Goal: Task Accomplishment & Management: Manage account settings

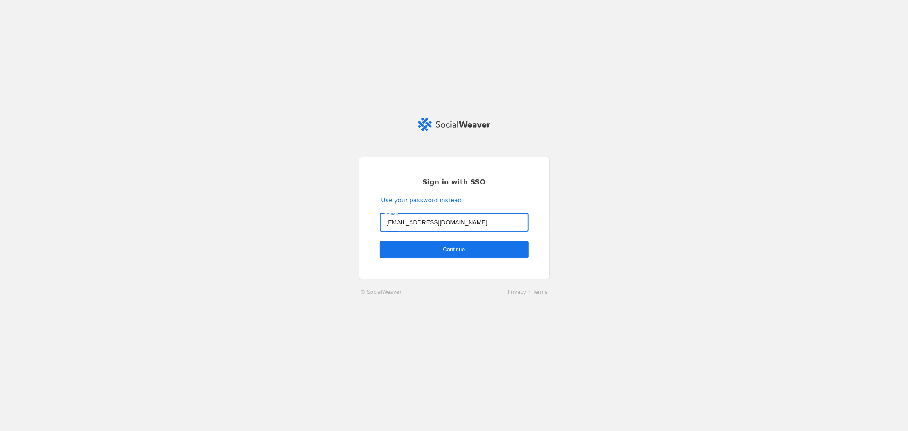
type input "[EMAIL_ADDRESS][DOMAIN_NAME]"
click at [464, 256] on span "undefined" at bounding box center [454, 249] width 149 height 17
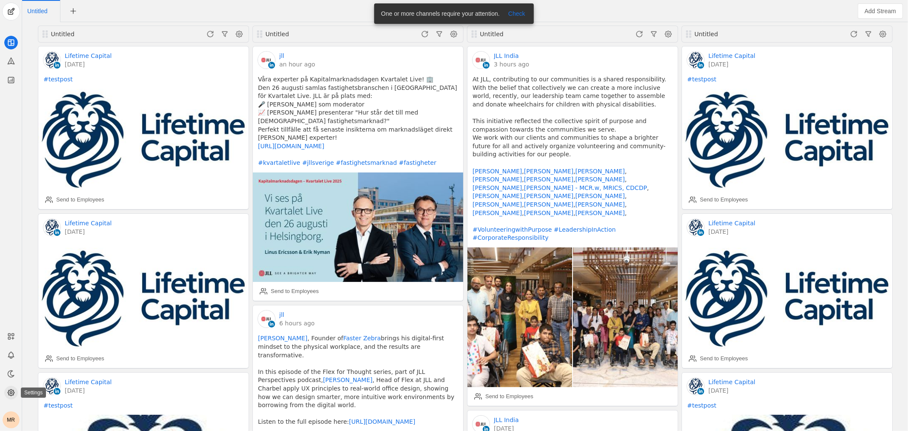
click at [10, 392] on circle at bounding box center [11, 393] width 2 height 2
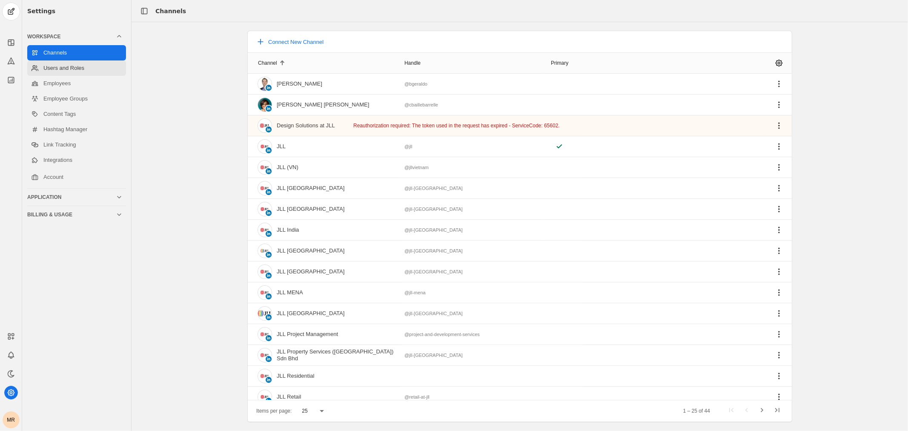
click at [88, 67] on link "Users and Roles" at bounding box center [76, 67] width 99 height 15
click at [82, 69] on link "Users and Roles" at bounding box center [76, 67] width 99 height 15
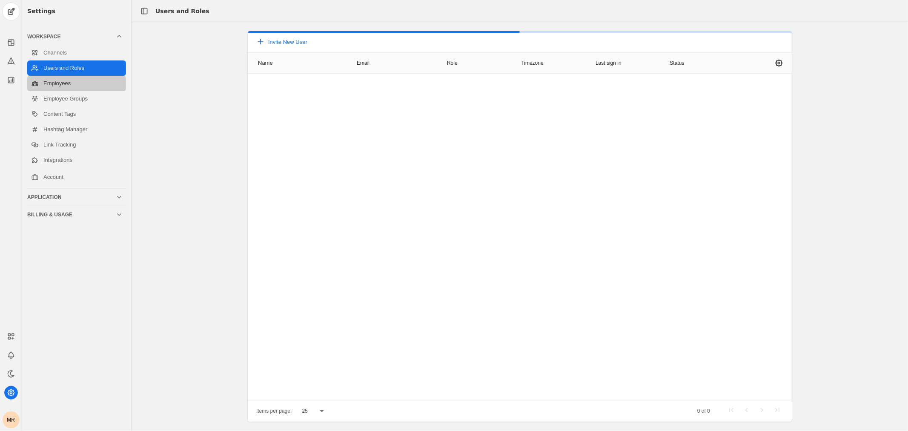
click at [79, 84] on link "Employees" at bounding box center [76, 83] width 99 height 15
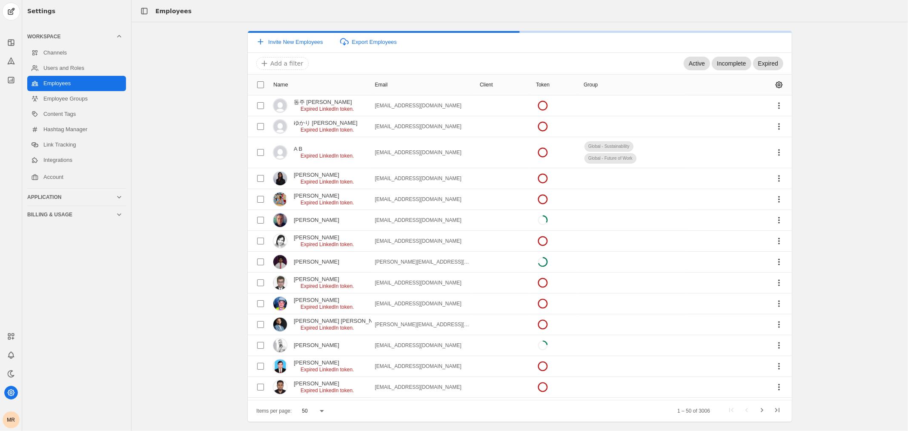
click at [79, 85] on link "Employees" at bounding box center [76, 83] width 99 height 15
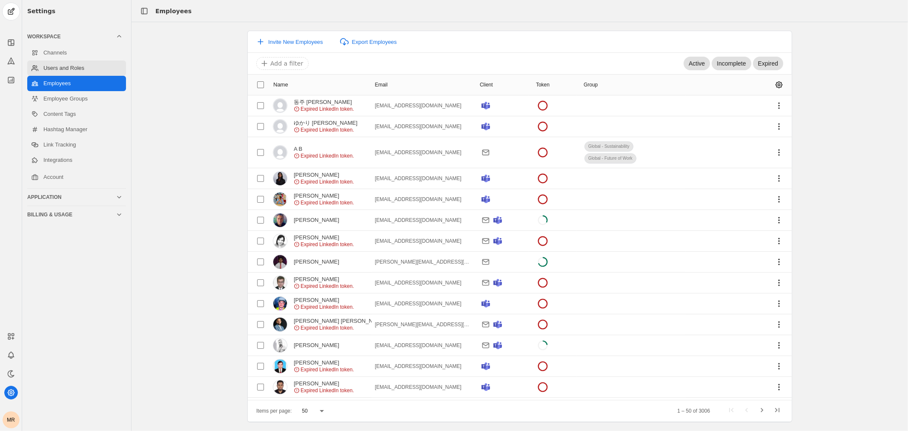
click at [89, 64] on link "Users and Roles" at bounding box center [76, 67] width 99 height 15
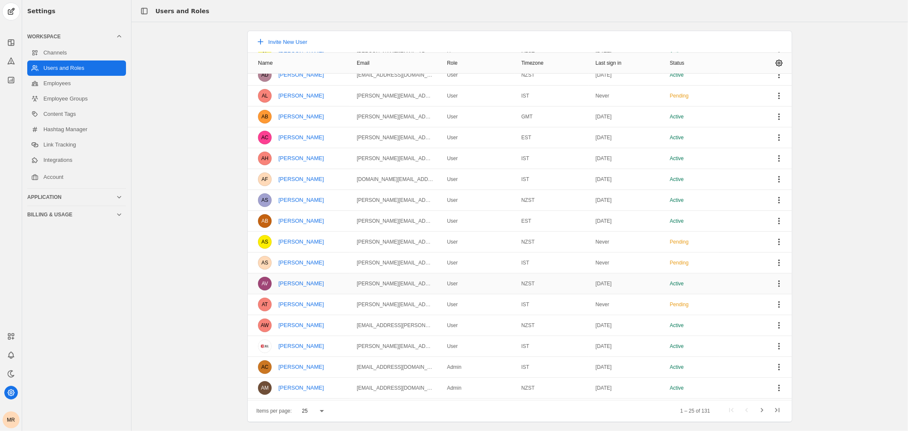
scroll to position [196, 0]
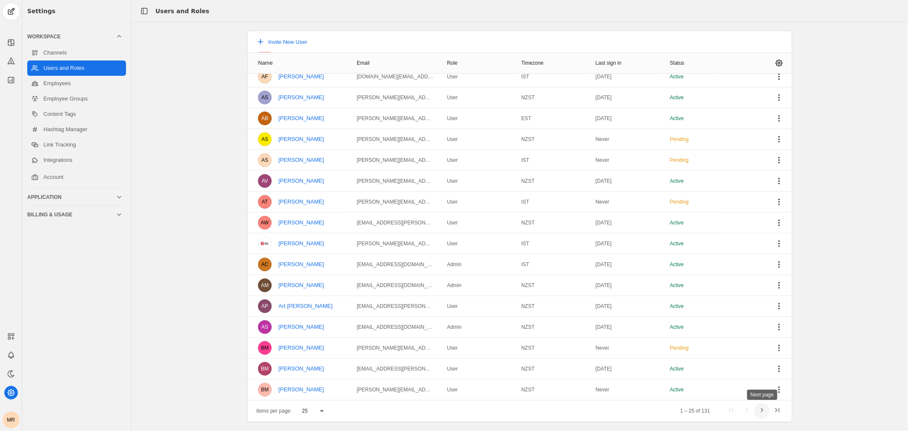
click at [763, 410] on span "Next page" at bounding box center [761, 410] width 15 height 15
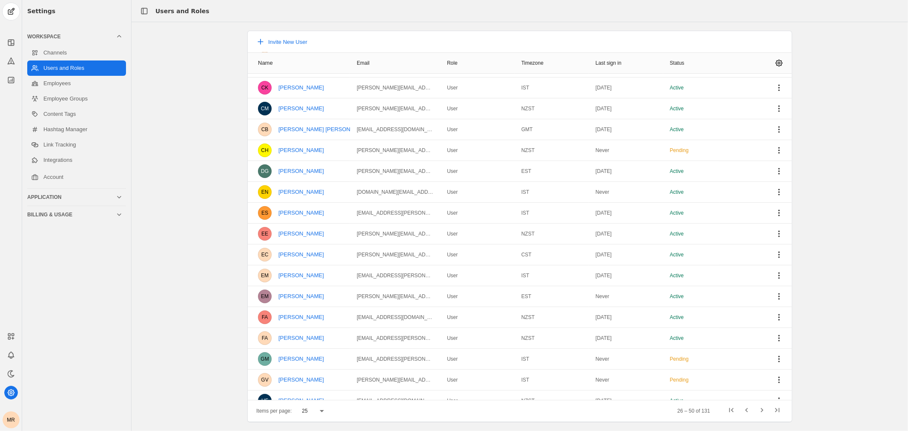
scroll to position [54, 0]
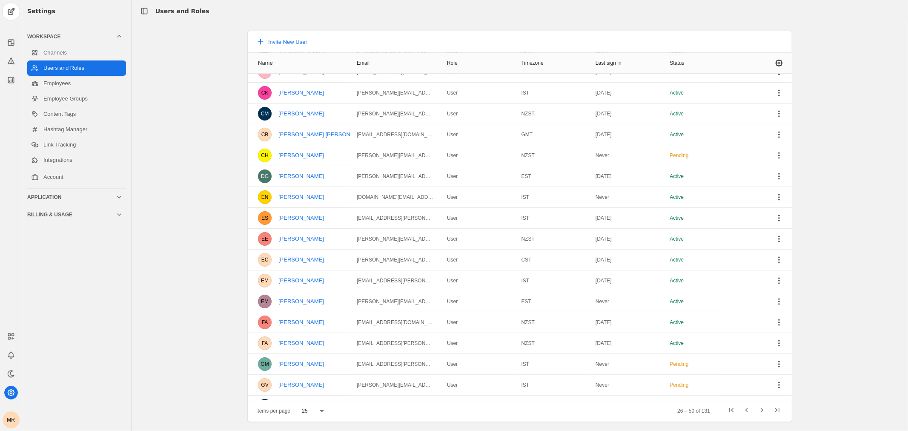
click at [829, 220] on div "Invite New User Name Email Role Timezone Last sign in Status BG Brand Geraldo b…" at bounding box center [520, 227] width 777 height 392
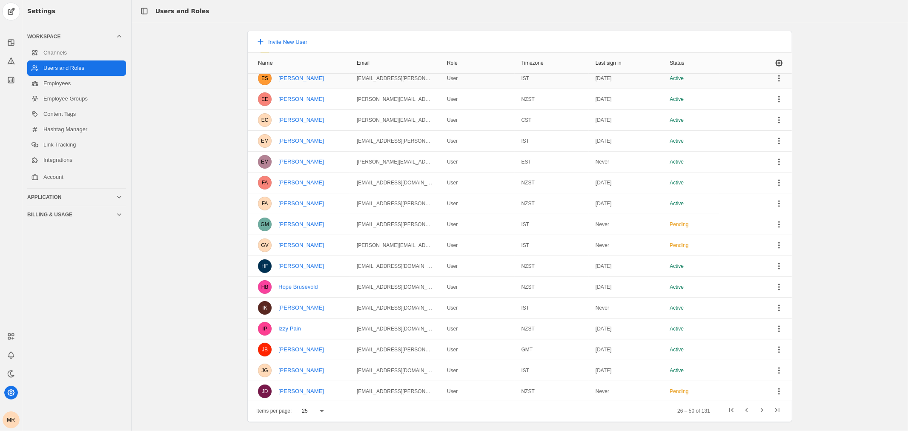
scroll to position [196, 0]
click at [763, 408] on span "Next page" at bounding box center [761, 410] width 15 height 15
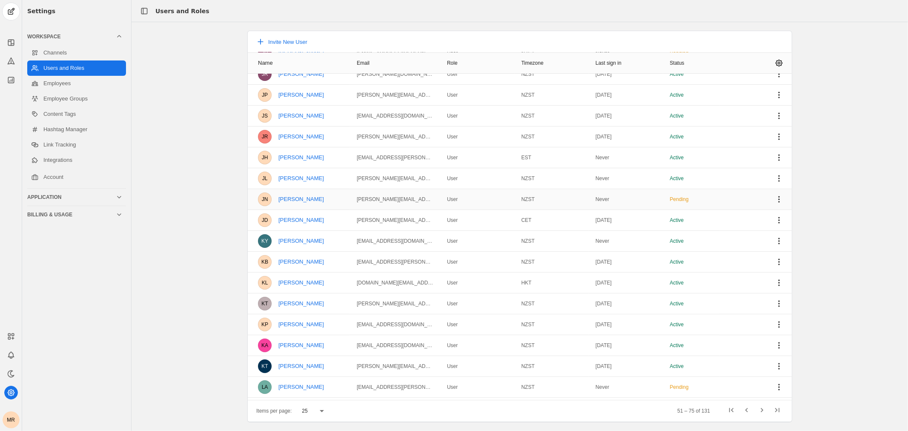
scroll to position [95, 0]
click at [464, 241] on mat-cell "User" at bounding box center [477, 239] width 75 height 21
click at [772, 244] on span "undefined" at bounding box center [779, 239] width 15 height 15
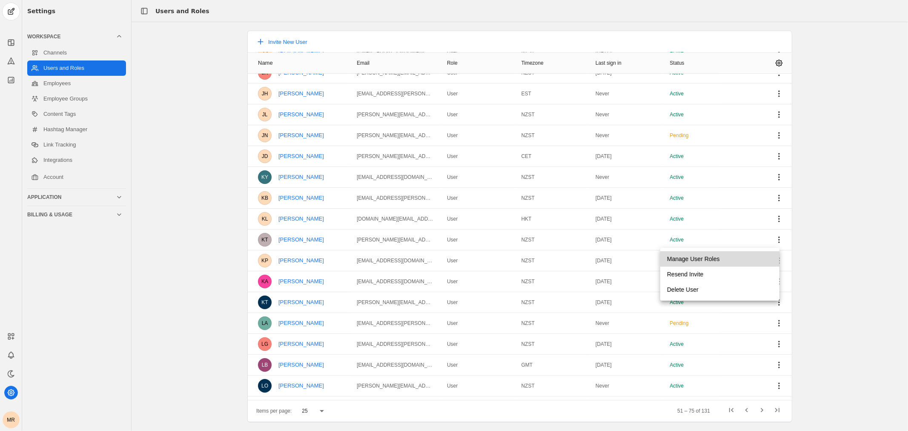
click at [744, 259] on span "undefined" at bounding box center [719, 258] width 119 height 15
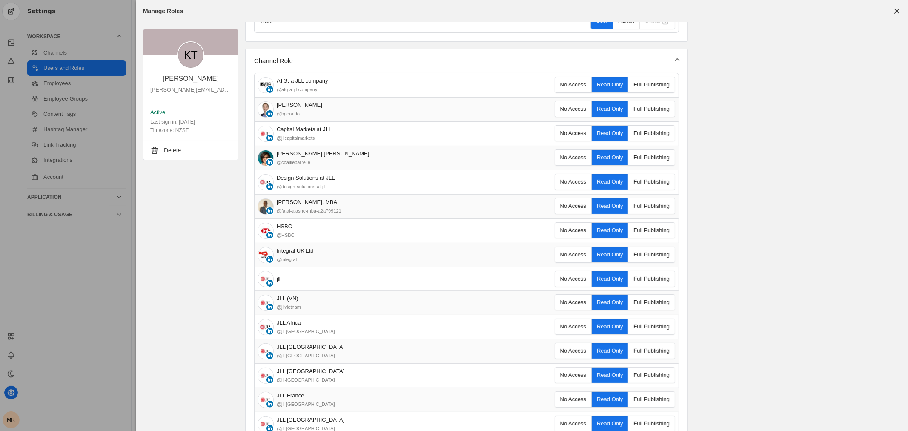
scroll to position [0, 0]
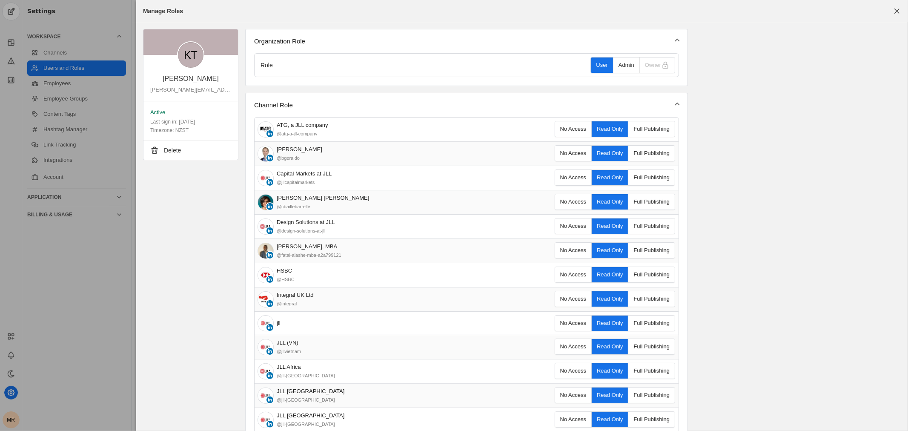
click at [622, 65] on div "Admin" at bounding box center [627, 64] width 16 height 15
click at [898, 7] on span "button" at bounding box center [896, 10] width 15 height 15
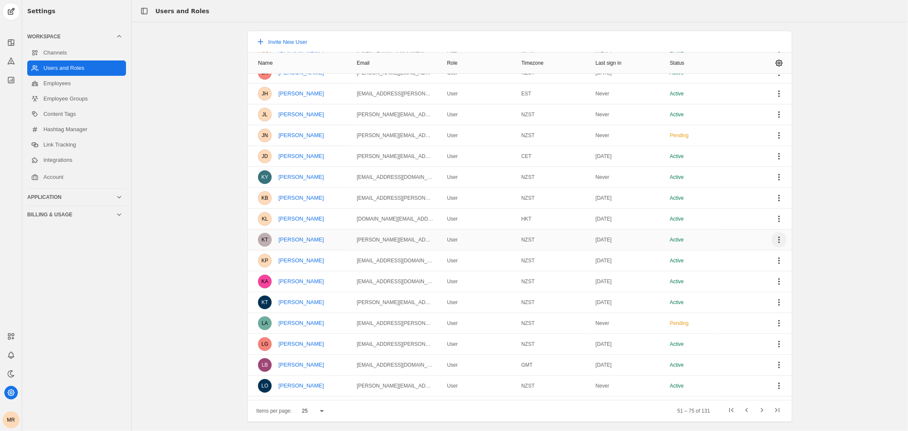
click at [777, 235] on span "undefined" at bounding box center [779, 239] width 15 height 15
click at [735, 258] on span "undefined" at bounding box center [719, 258] width 119 height 15
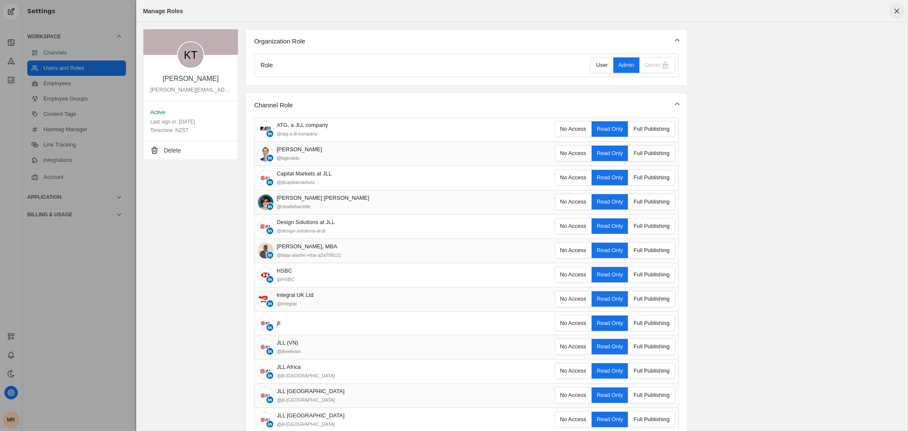
click at [902, 11] on span "button" at bounding box center [896, 10] width 15 height 15
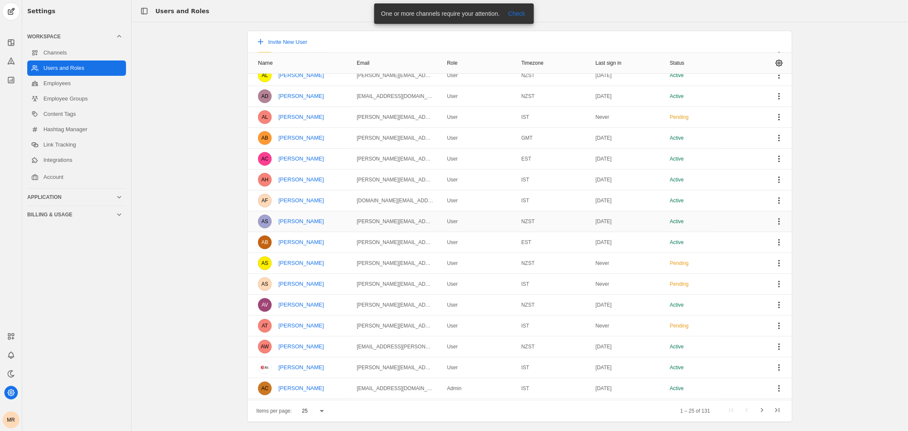
scroll to position [196, 0]
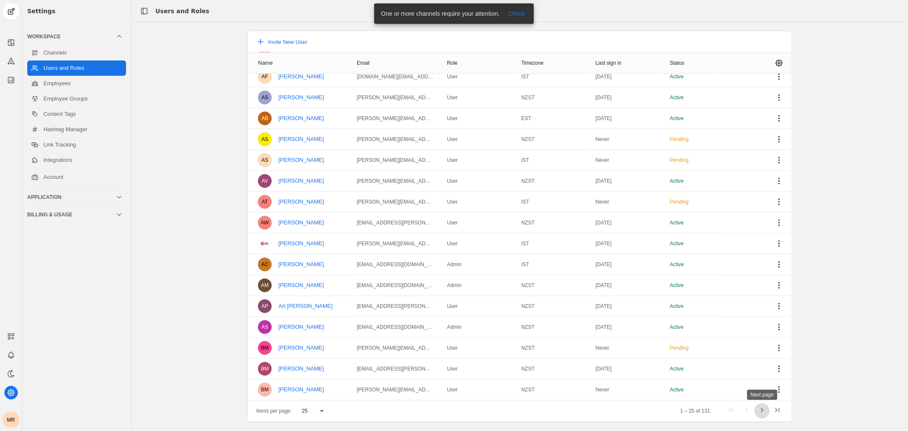
click at [765, 409] on span "Next page" at bounding box center [761, 410] width 15 height 15
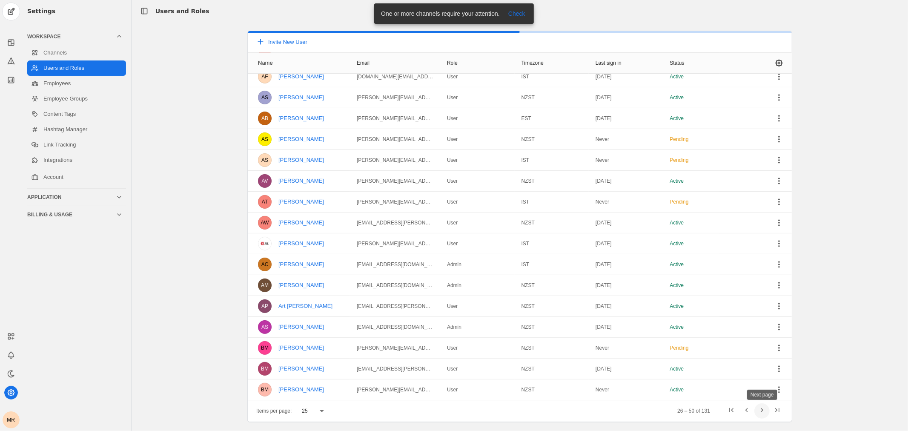
click at [762, 411] on span "Next page" at bounding box center [761, 410] width 15 height 15
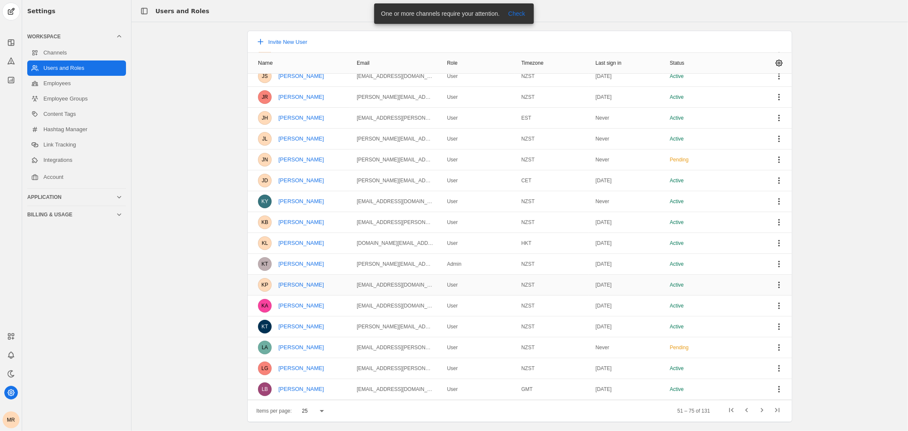
scroll to position [54, 0]
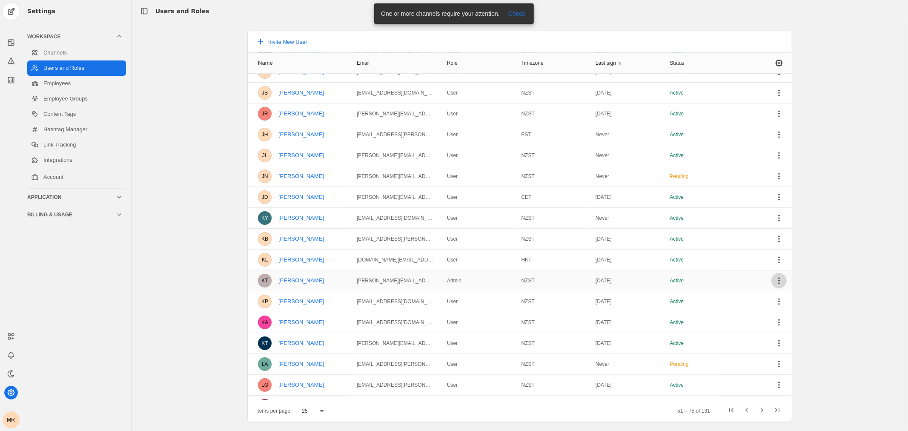
click at [773, 277] on span "undefined" at bounding box center [779, 280] width 15 height 15
click at [733, 301] on span "undefined" at bounding box center [719, 299] width 119 height 15
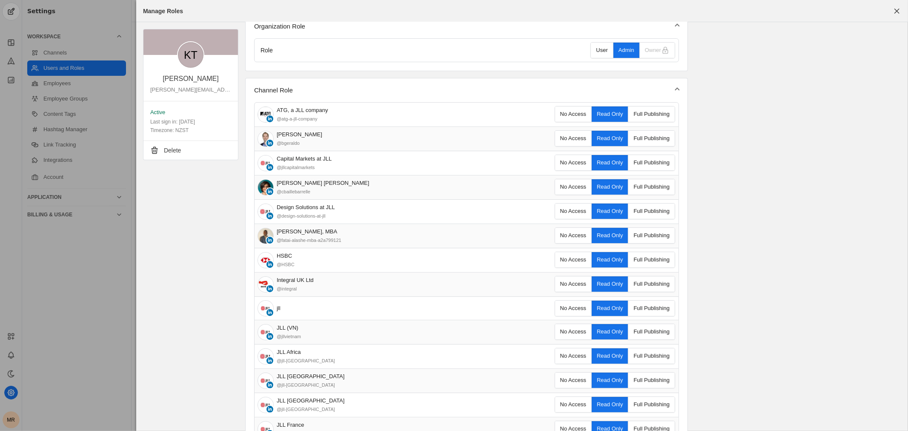
scroll to position [0, 0]
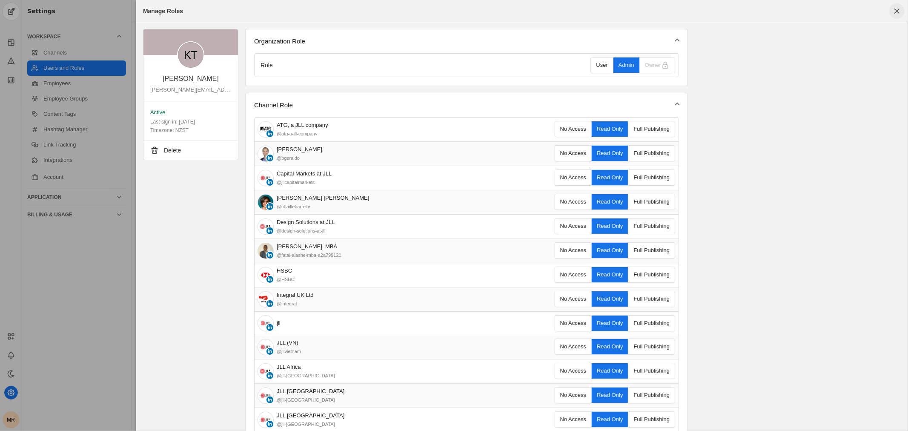
click at [898, 13] on span "button" at bounding box center [896, 10] width 15 height 15
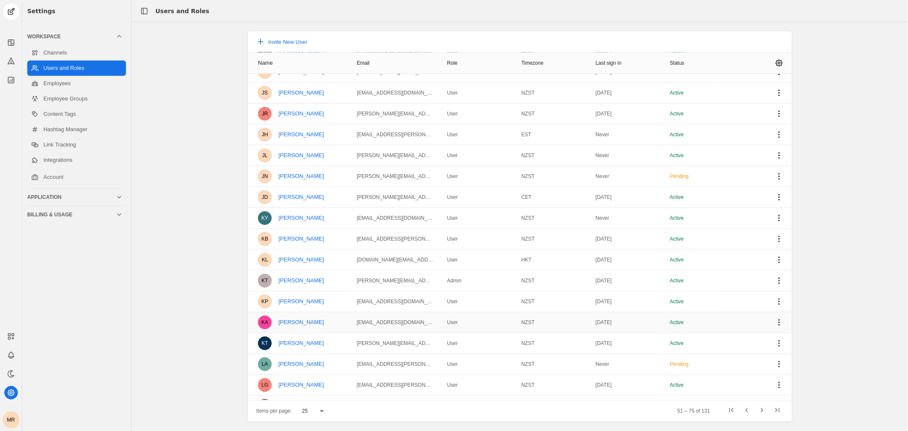
drag, startPoint x: 282, startPoint y: 325, endPoint x: 339, endPoint y: 327, distance: 57.1
click at [339, 327] on mat-cell "KA [PERSON_NAME]" at bounding box center [299, 322] width 102 height 21
